Goal: Find specific page/section: Find specific page/section

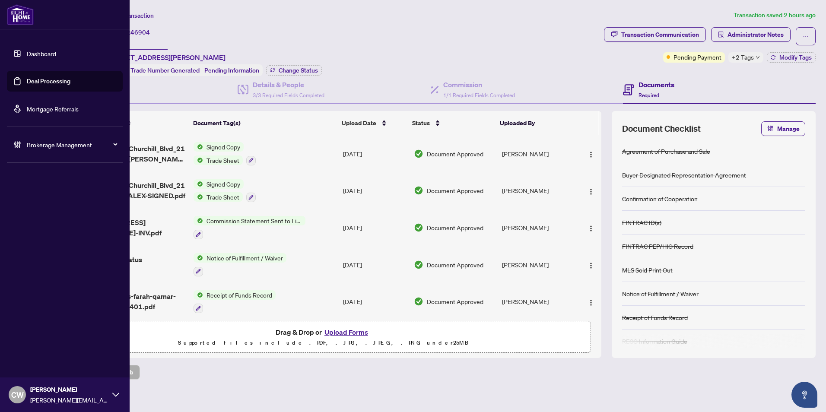
drag, startPoint x: 28, startPoint y: 77, endPoint x: 71, endPoint y: 73, distance: 43.3
click at [28, 77] on link "Deal Processing" at bounding box center [49, 81] width 44 height 8
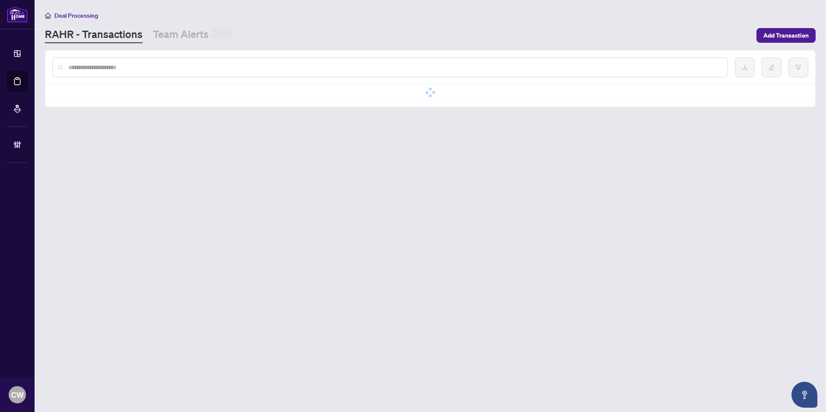
click at [135, 61] on div at bounding box center [390, 67] width 676 height 20
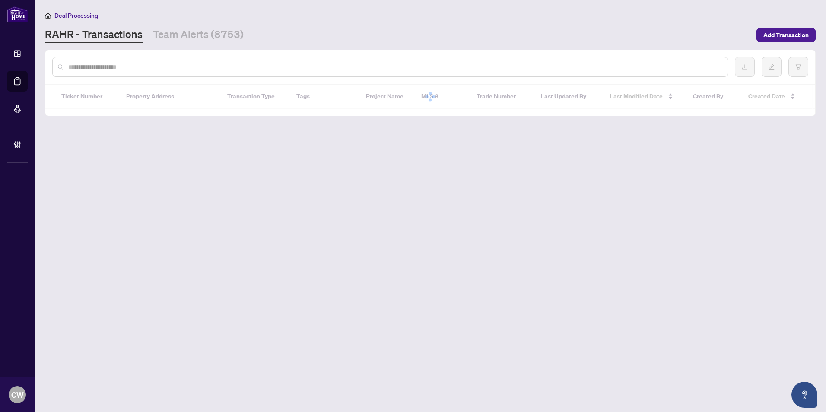
click at [130, 67] on input "text" at bounding box center [394, 67] width 652 height 10
paste input "*****"
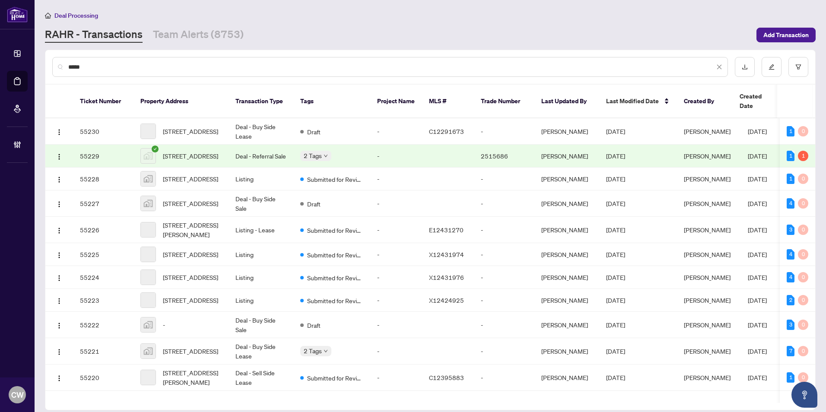
type input "*****"
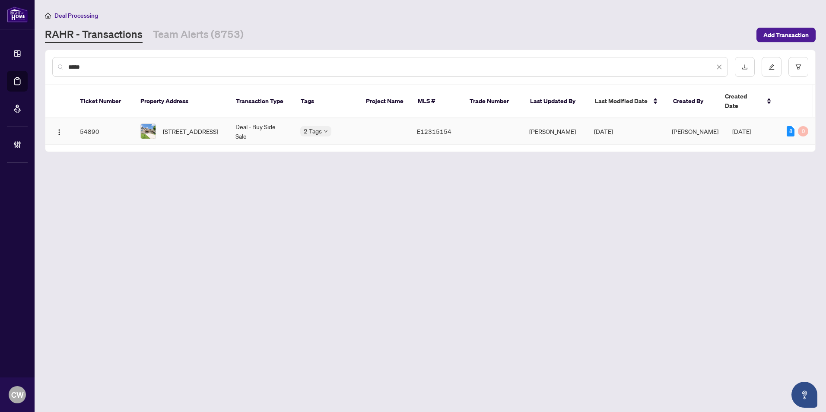
click at [187, 127] on span "[STREET_ADDRESS]" at bounding box center [190, 132] width 55 height 10
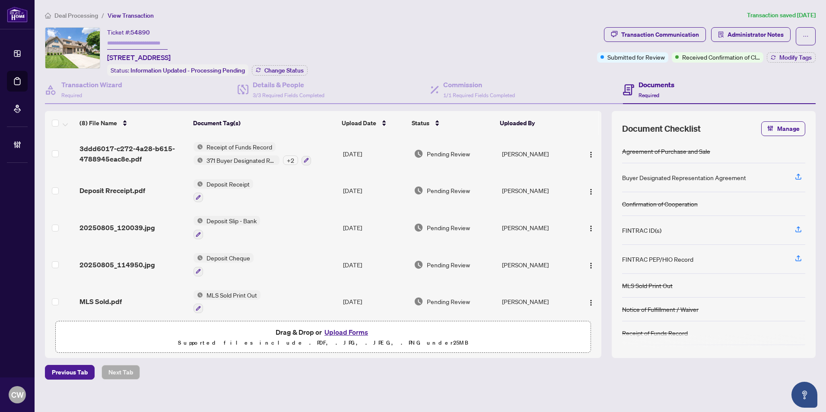
scroll to position [28, 0]
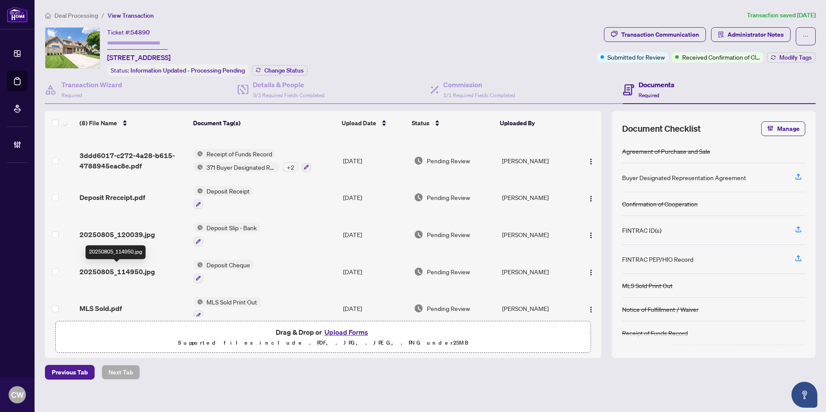
click at [124, 267] on span "20250805_114950.jpg" at bounding box center [117, 272] width 76 height 10
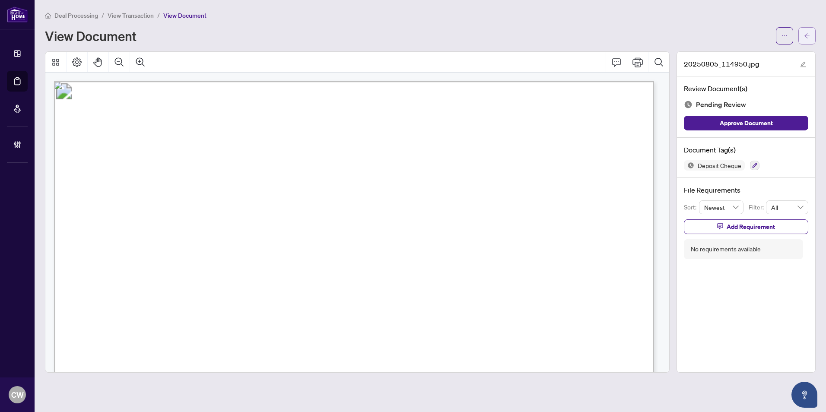
click at [808, 36] on icon "arrow-left" at bounding box center [806, 35] width 5 height 5
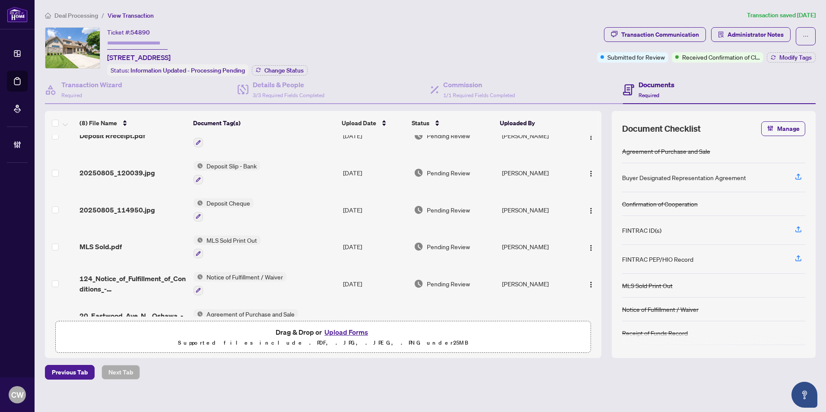
scroll to position [114, 0]
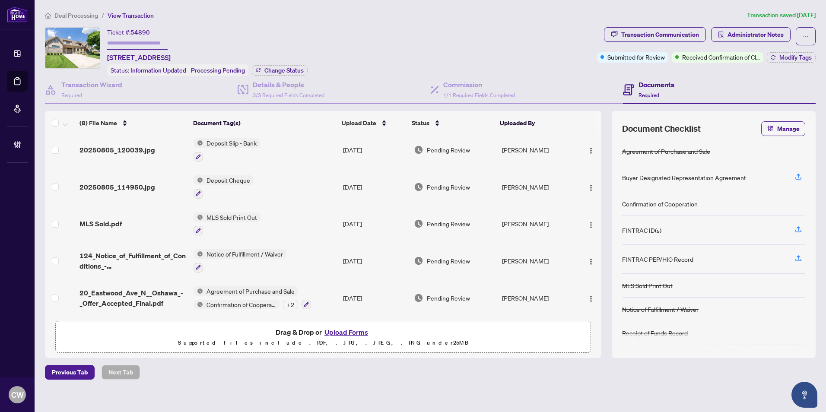
click at [115, 288] on span "20_Eastwood_Ave_N__Oshawa_-_Offer_Accepted_Final.pdf" at bounding box center [132, 298] width 107 height 21
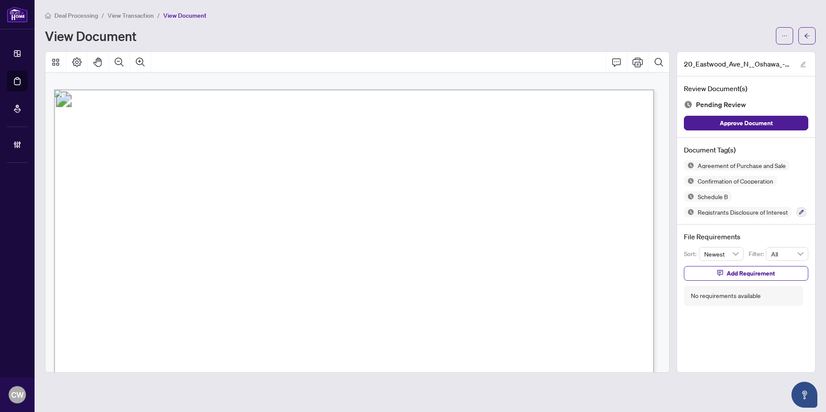
scroll to position [7201, 0]
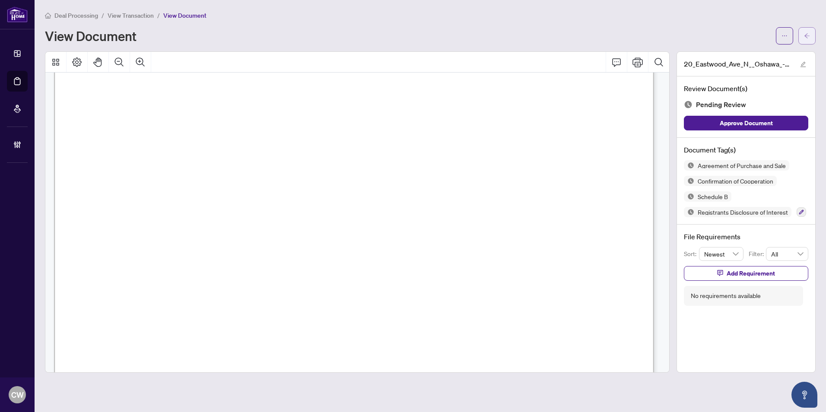
click at [810, 37] on button "button" at bounding box center [806, 35] width 17 height 17
